Goal: Task Accomplishment & Management: Manage account settings

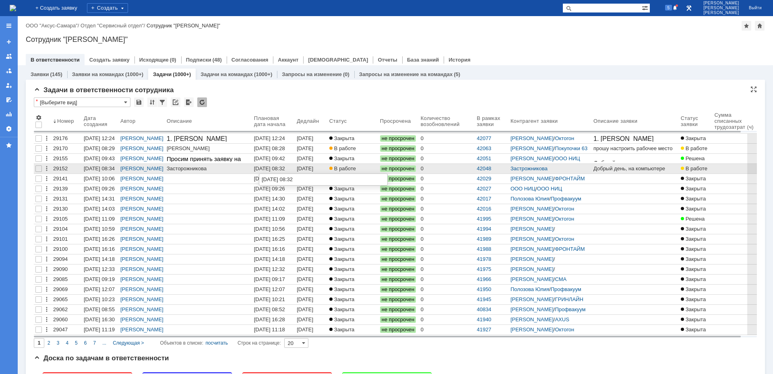
click at [282, 170] on div "[DATE] 08:32" at bounding box center [269, 169] width 31 height 6
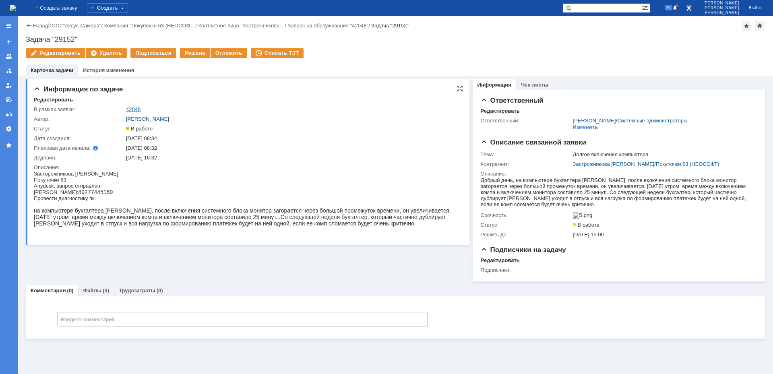
click at [136, 110] on link "42048" at bounding box center [133, 109] width 14 height 6
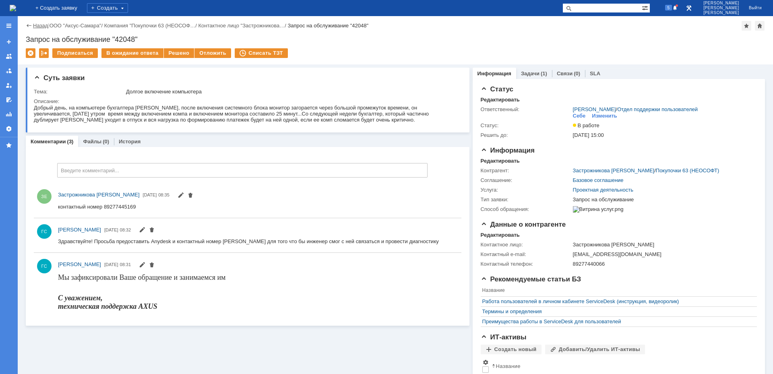
click at [42, 27] on link "Назад" at bounding box center [40, 26] width 15 height 6
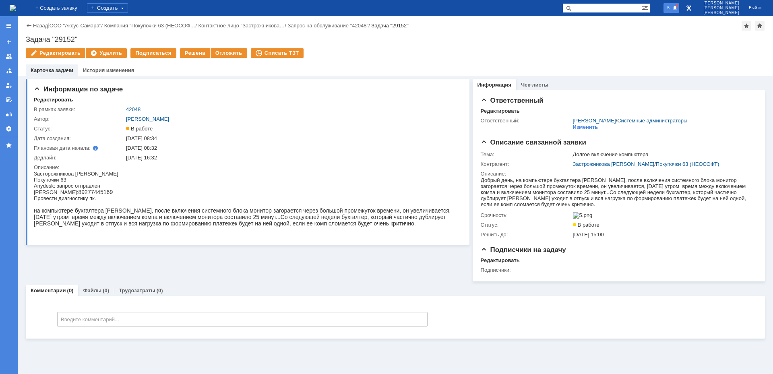
click at [678, 11] on span at bounding box center [675, 8] width 5 height 6
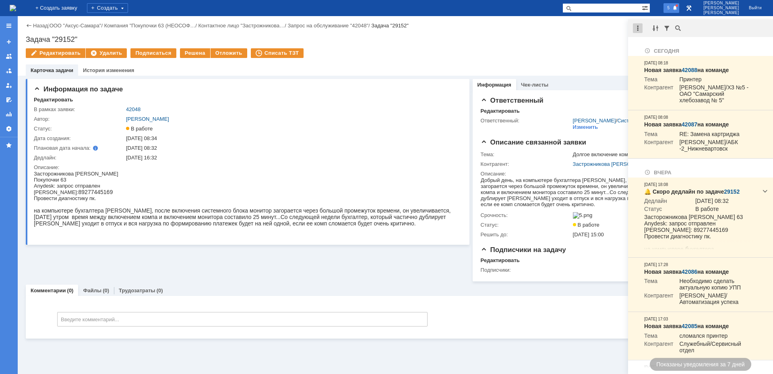
click at [638, 30] on div at bounding box center [638, 28] width 10 height 10
click at [650, 45] on div "Отметить уведомления прочитанными" at bounding box center [694, 49] width 118 height 12
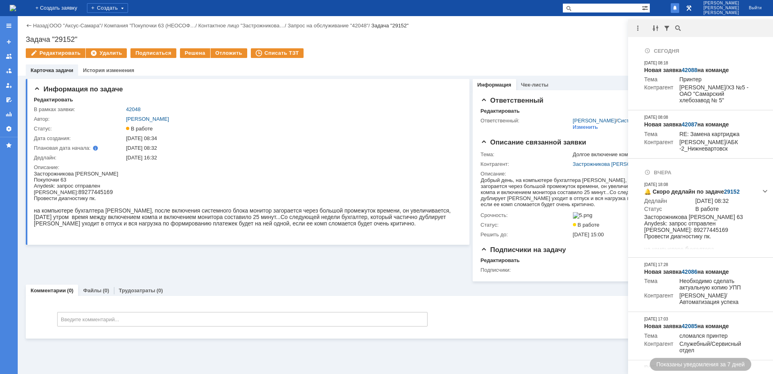
click at [600, 40] on div "Задача "29152"" at bounding box center [395, 39] width 739 height 8
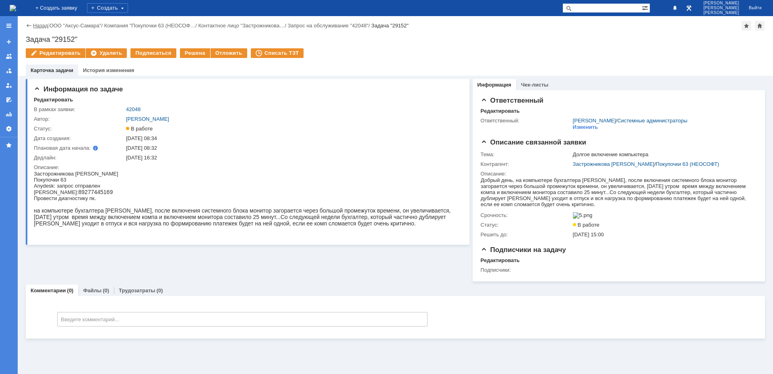
click at [37, 25] on link "Назад" at bounding box center [40, 26] width 15 height 6
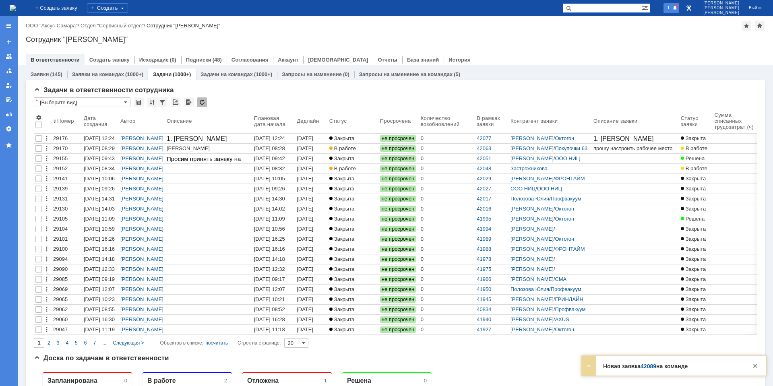
click at [680, 5] on div "1" at bounding box center [672, 8] width 16 height 10
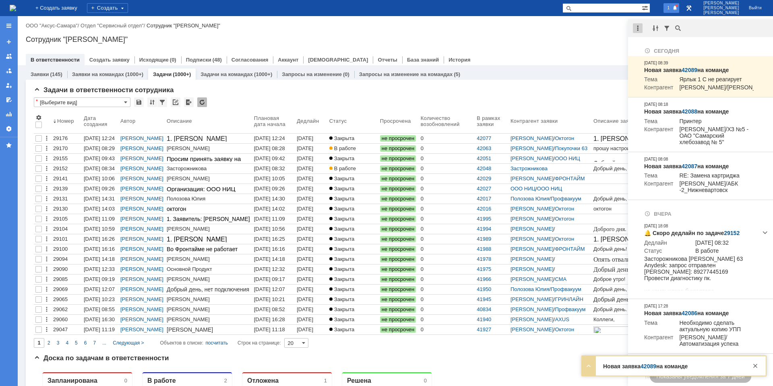
click at [638, 27] on div at bounding box center [638, 28] width 10 height 10
click at [656, 47] on div "Отметить уведомления прочитанными" at bounding box center [694, 48] width 108 height 5
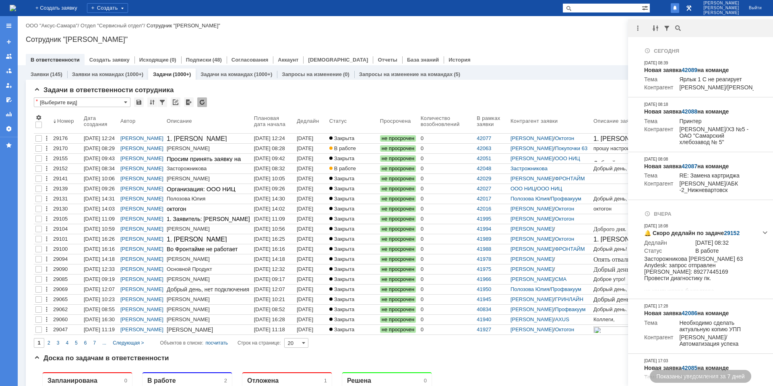
click at [595, 38] on div "Сотрудник "[PERSON_NAME]"" at bounding box center [395, 39] width 739 height 8
